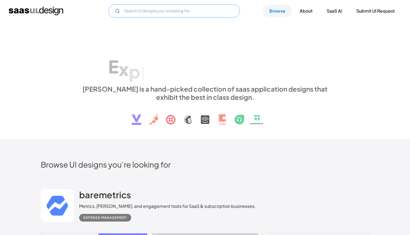
click at [189, 7] on input "Email Form" at bounding box center [173, 10] width 131 height 13
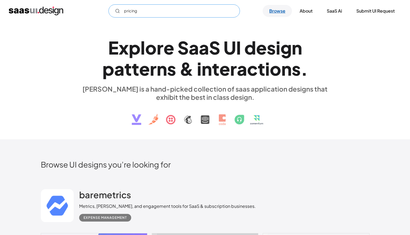
type input "pricing"
click at [281, 12] on link "Browse" at bounding box center [276, 11] width 29 height 12
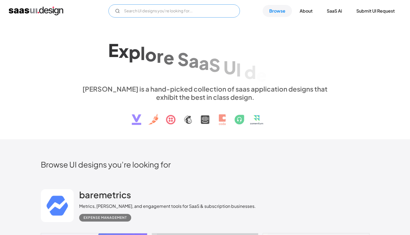
click at [192, 15] on input "Email Form" at bounding box center [173, 10] width 131 height 13
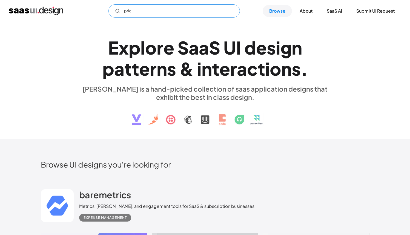
type input "prici"
click at [339, 76] on div "E x p l o r e S a a S U I d e s i g n p a t t e r n s & i n t e r a c t i o n s…" at bounding box center [205, 80] width 328 height 98
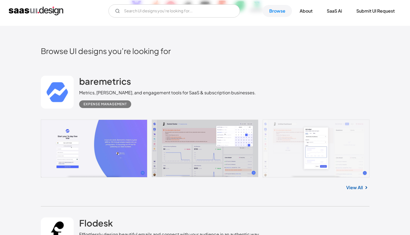
click at [116, 144] on link at bounding box center [205, 148] width 328 height 58
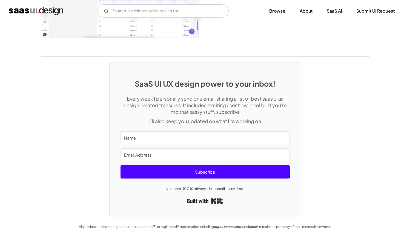
scroll to position [1134, 0]
click at [51, 13] on img "home" at bounding box center [36, 11] width 54 height 9
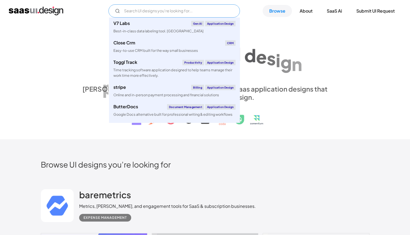
click at [158, 8] on input "Email Form" at bounding box center [173, 10] width 131 height 13
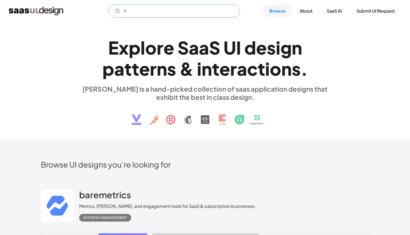
type input "fin"
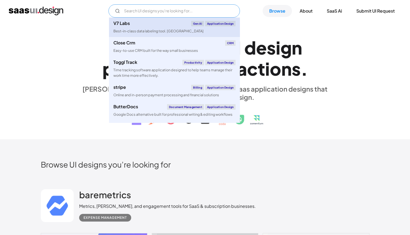
click at [161, 28] on div "Best-in-class data labeling tool. [GEOGRAPHIC_DATA]" at bounding box center [158, 30] width 90 height 5
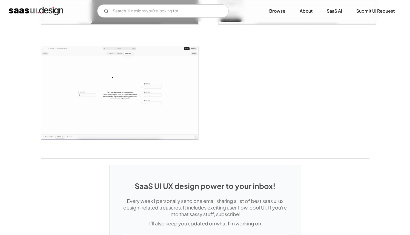
scroll to position [1335, 0]
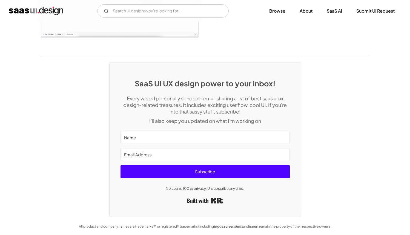
click at [42, 14] on img "home" at bounding box center [36, 11] width 54 height 9
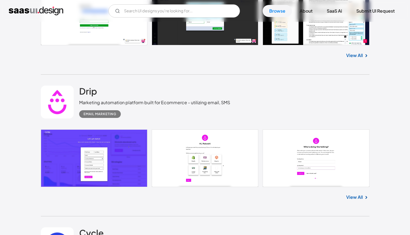
scroll to position [585, 0]
